Goal: Entertainment & Leisure: Consume media (video, audio)

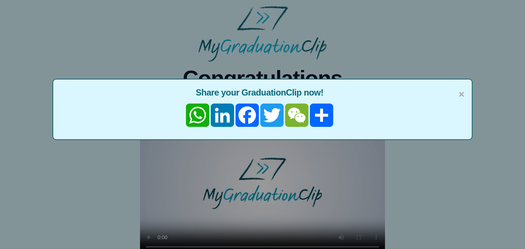
click at [250, 110] on div "× Share your GraduationClip now! WhatsApp LinkedIn Facebook Twitter WeChat Share" at bounding box center [262, 124] width 525 height 249
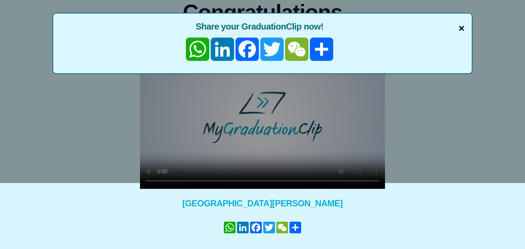
click at [461, 29] on span "×" at bounding box center [462, 28] width 6 height 15
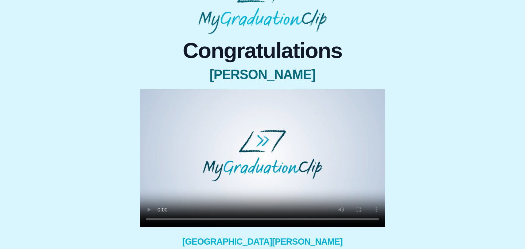
scroll to position [0, 0]
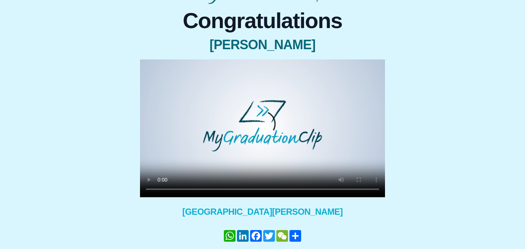
scroll to position [63, 0]
